Goal: Task Accomplishment & Management: Manage account settings

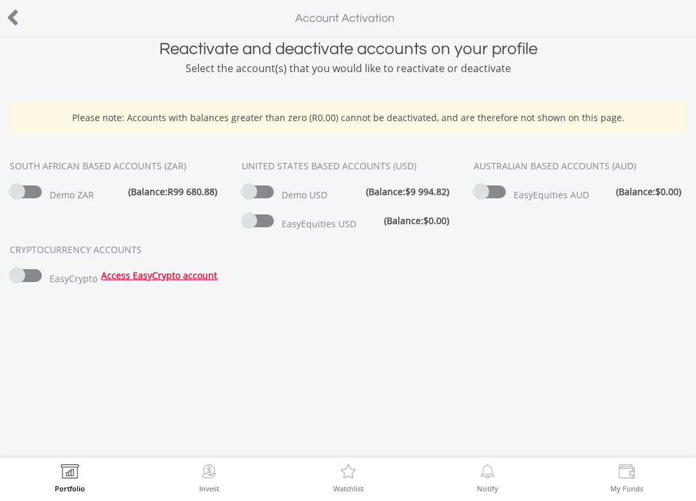
click at [504, 191] on span at bounding box center [490, 192] width 32 height 13
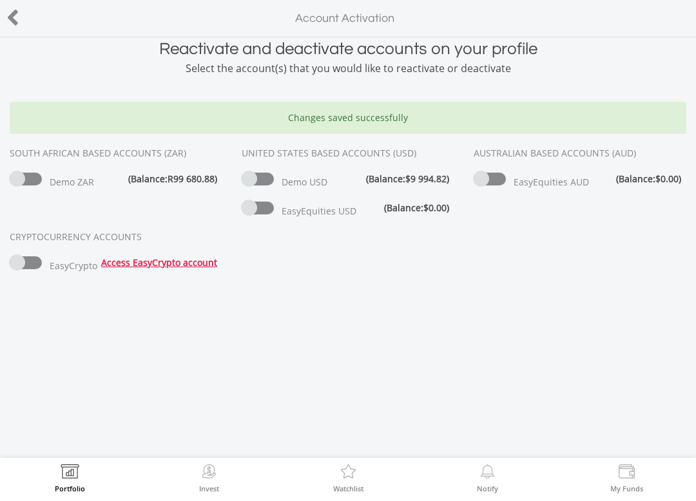
click at [269, 213] on span at bounding box center [258, 208] width 32 height 13
click at [37, 268] on span at bounding box center [26, 262] width 32 height 13
click at [38, 263] on span at bounding box center [26, 262] width 32 height 13
click at [35, 265] on span at bounding box center [26, 262] width 32 height 13
click at [38, 256] on span at bounding box center [26, 262] width 32 height 13
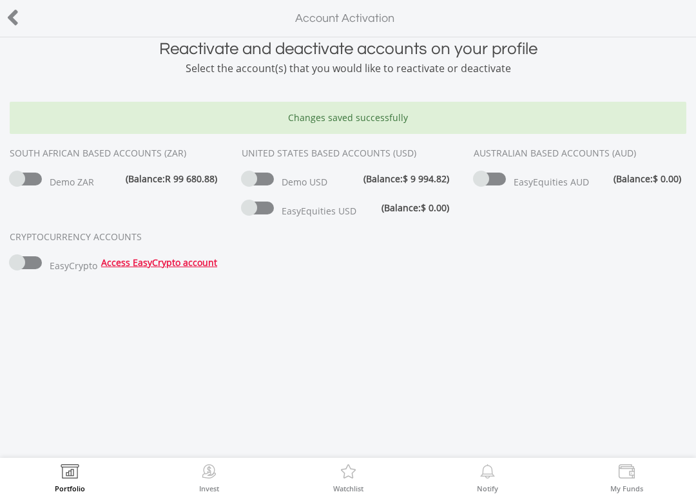
click at [176, 267] on link "Access EasyCrypto account" at bounding box center [159, 262] width 116 height 12
click at [24, 266] on span at bounding box center [26, 262] width 32 height 13
click at [30, 265] on span at bounding box center [26, 262] width 32 height 13
click at [39, 263] on span at bounding box center [26, 262] width 32 height 13
click at [19, 17] on icon at bounding box center [12, 17] width 13 height 25
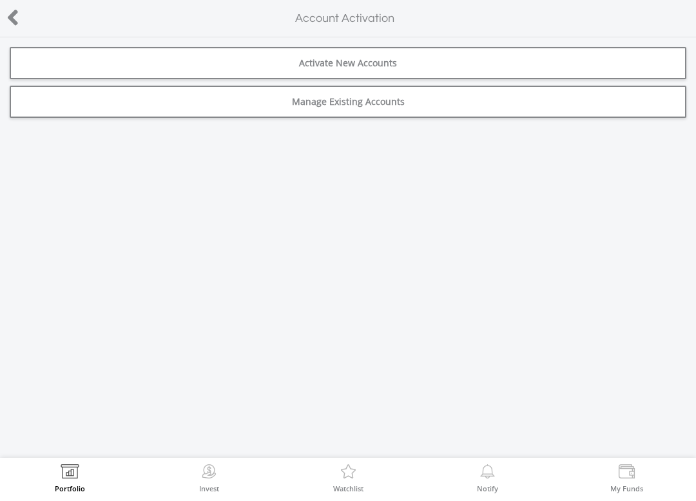
click at [444, 101] on link "Manage Existing Accounts" at bounding box center [348, 102] width 676 height 32
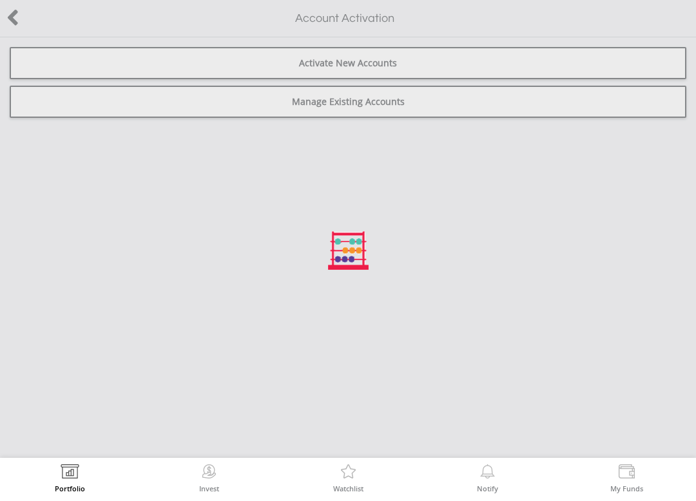
click at [18, 17] on div at bounding box center [348, 250] width 696 height 501
click at [10, 26] on div at bounding box center [348, 250] width 696 height 501
click at [7, 21] on div at bounding box center [348, 250] width 696 height 501
click at [69, 465] on img at bounding box center [70, 474] width 20 height 18
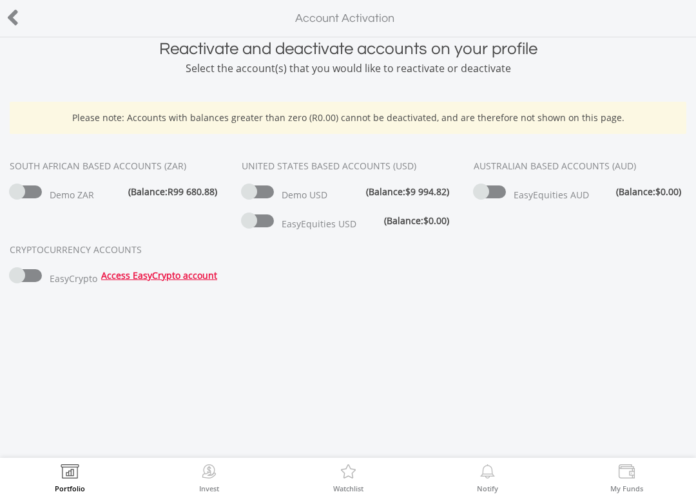
click at [15, 21] on icon at bounding box center [12, 17] width 13 height 25
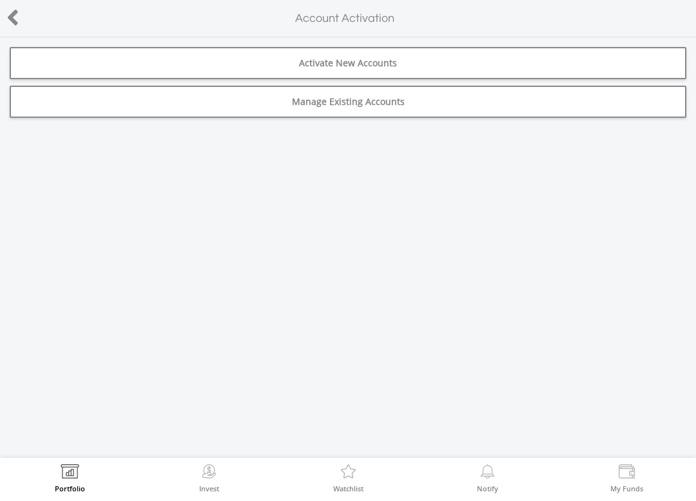
click at [18, 21] on icon at bounding box center [12, 17] width 13 height 25
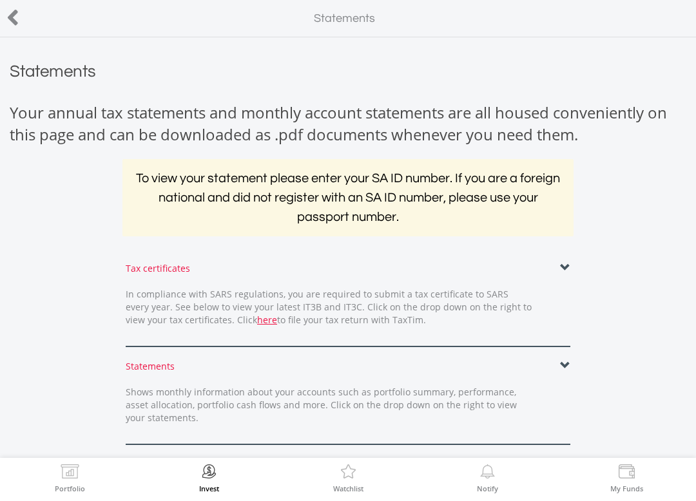
click at [16, 24] on icon at bounding box center [12, 17] width 13 height 25
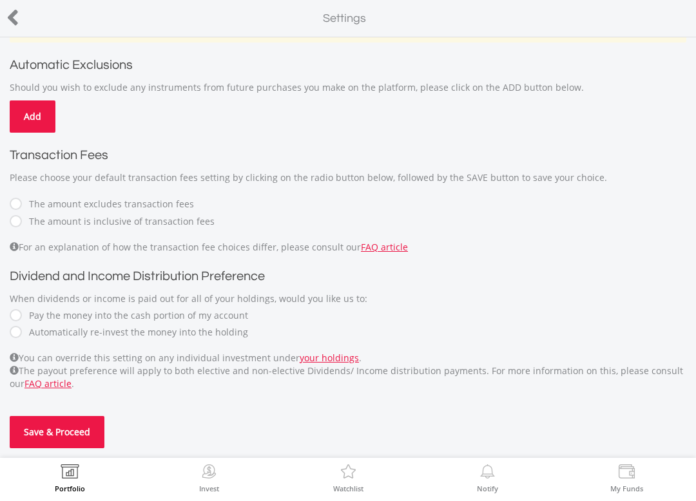
scroll to position [79, 0]
click at [200, 337] on label "Automatically re-invest the money into the holding" at bounding box center [135, 332] width 225 height 13
click at [458, 274] on h2 "Dividend and Income Distribution Preference" at bounding box center [348, 276] width 676 height 19
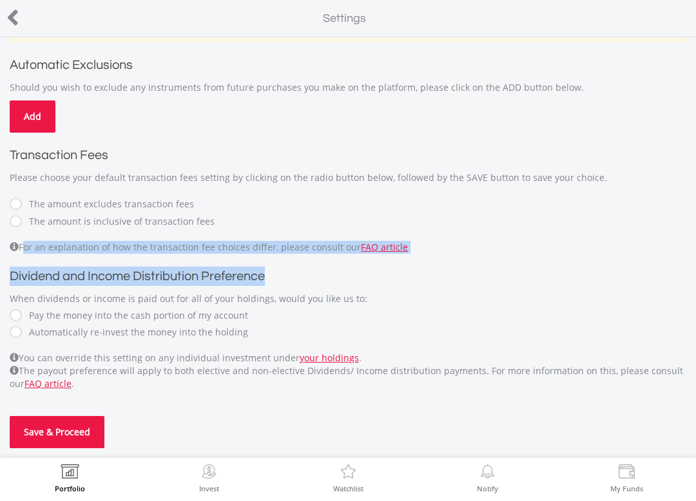
click at [465, 279] on h2 "Dividend and Income Distribution Preference" at bounding box center [348, 276] width 676 height 19
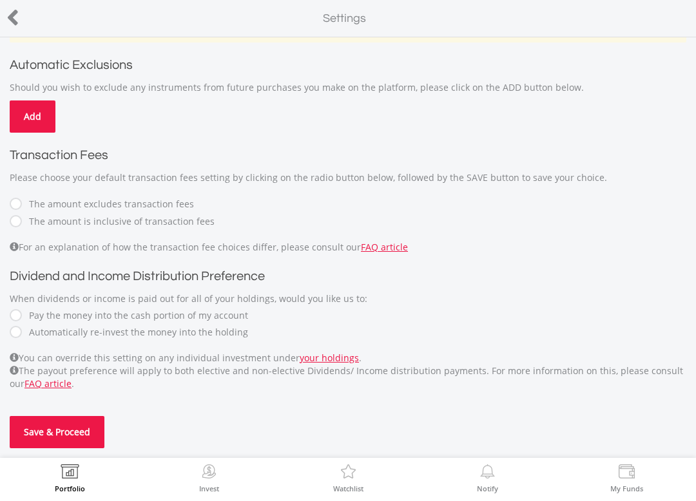
click at [80, 434] on button "Save & Proceed" at bounding box center [57, 432] width 95 height 32
click at [103, 432] on button "Save & Proceed" at bounding box center [57, 432] width 95 height 32
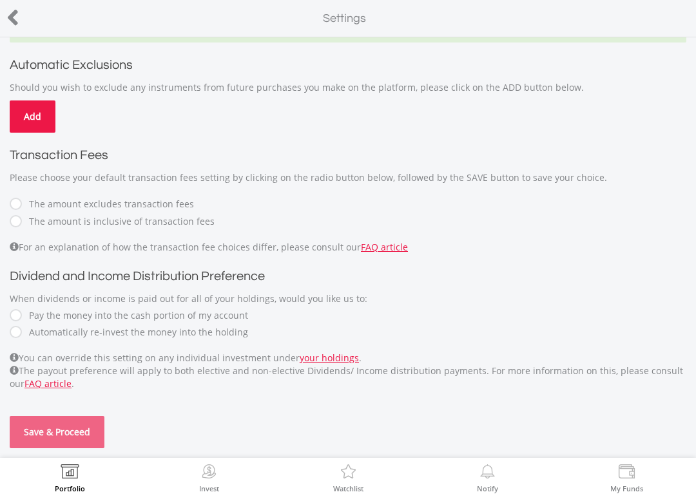
click at [278, 212] on div "The amount excludes transaction fees The amount is inclusive of transaction fees" at bounding box center [348, 212] width 676 height 31
click at [173, 227] on label "The amount is inclusive of transaction fees" at bounding box center [119, 221] width 192 height 13
click at [60, 205] on label "The amount excludes transaction fees" at bounding box center [108, 204] width 171 height 13
click at [76, 223] on label "The amount is inclusive of transaction fees" at bounding box center [119, 221] width 192 height 13
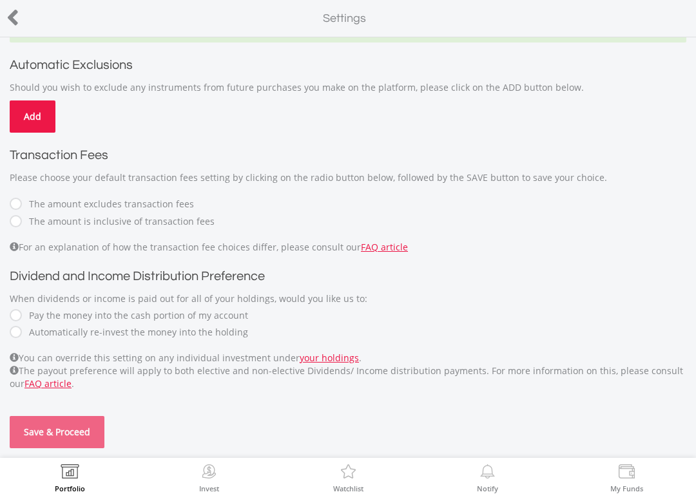
click at [214, 477] on img at bounding box center [209, 474] width 20 height 18
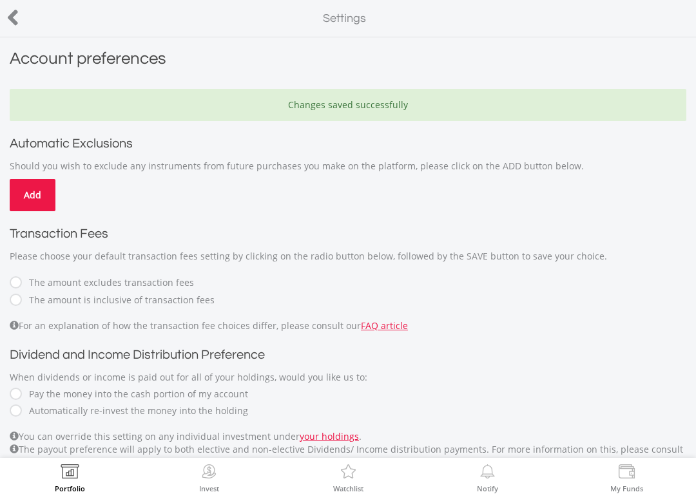
click at [18, 16] on icon at bounding box center [12, 17] width 13 height 25
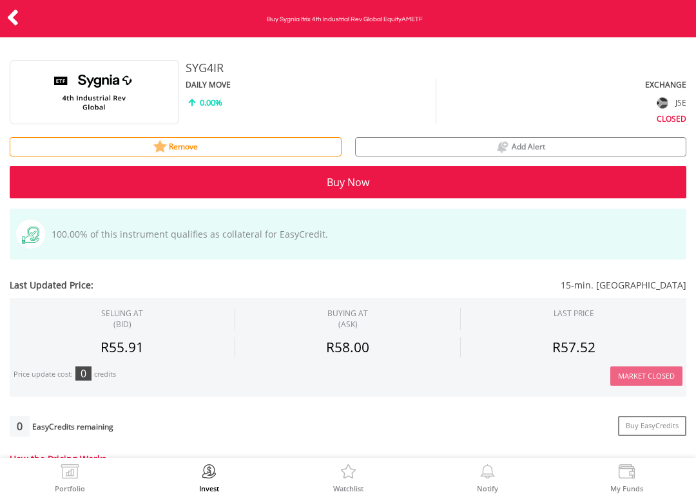
click at [294, 144] on div "Remove" at bounding box center [175, 147] width 331 height 17
